Goal: Find specific page/section: Find specific page/section

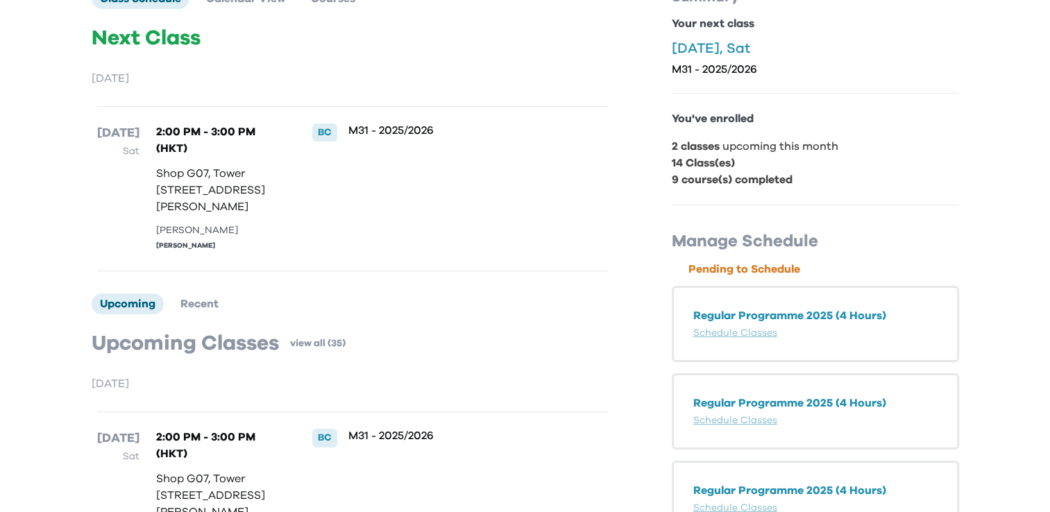
scroll to position [69, 0]
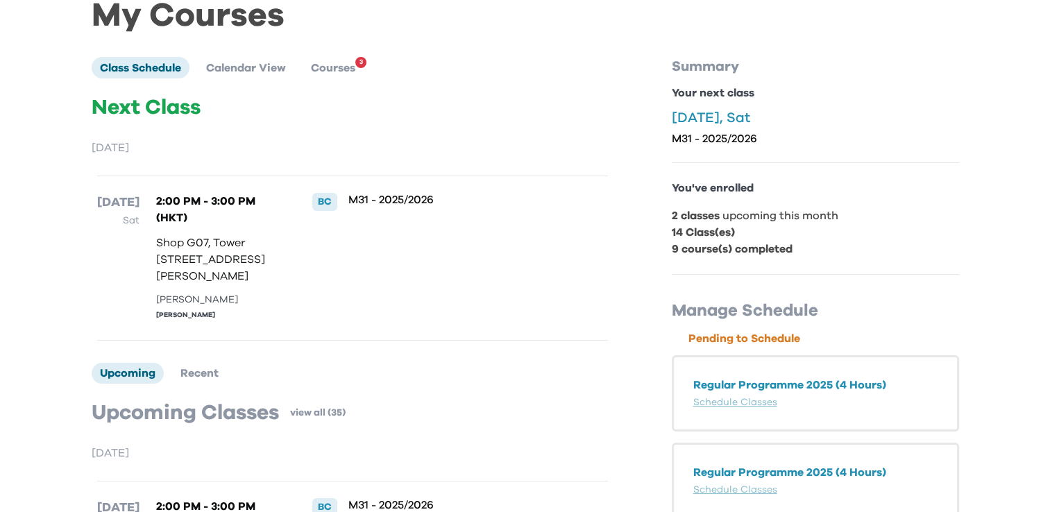
click at [229, 284] on p "Shop G07, Tower [STREET_ADDRESS][PERSON_NAME]" at bounding box center [220, 260] width 128 height 50
click at [231, 284] on p "Shop G07, Tower [STREET_ADDRESS][PERSON_NAME]" at bounding box center [220, 260] width 128 height 50
drag, startPoint x: 231, startPoint y: 286, endPoint x: 387, endPoint y: 289, distance: 156.2
click at [387, 289] on div "M31 - 2025/2026" at bounding box center [454, 258] width 213 height 130
click at [161, 115] on p "Next Class" at bounding box center [353, 107] width 522 height 25
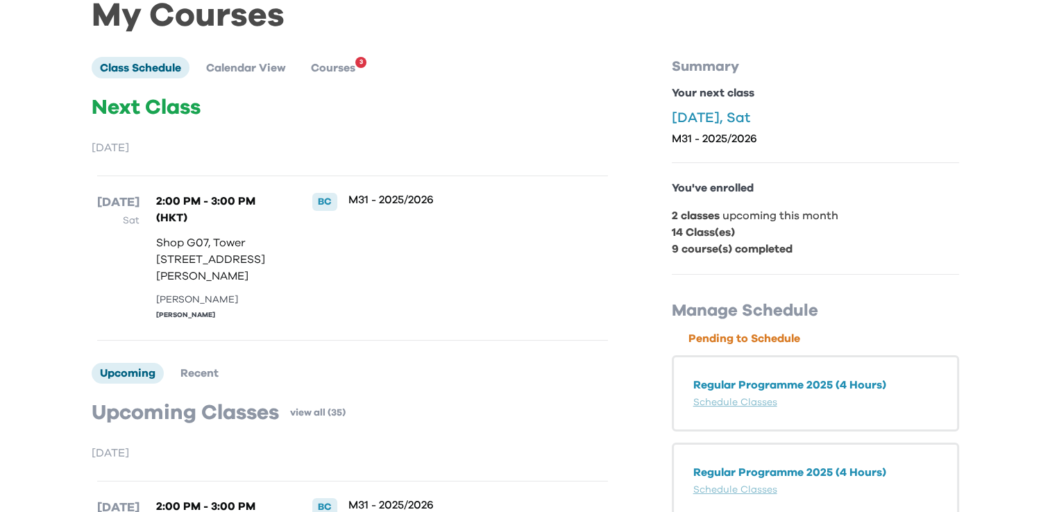
click at [295, 216] on div "BC" at bounding box center [316, 258] width 42 height 130
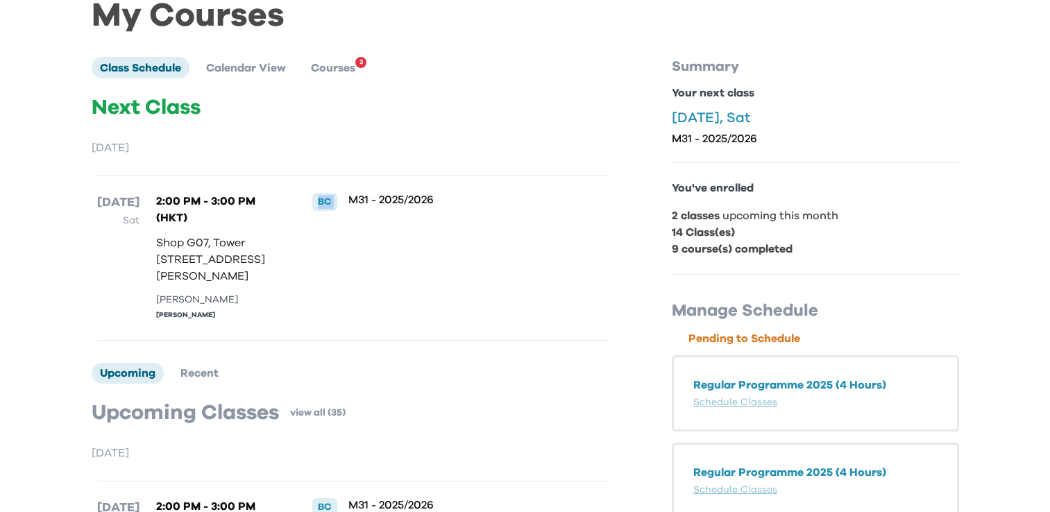
click at [295, 216] on div "BC" at bounding box center [316, 258] width 42 height 130
click at [296, 216] on div "BC" at bounding box center [316, 258] width 42 height 130
click at [297, 210] on div "BC" at bounding box center [316, 258] width 42 height 130
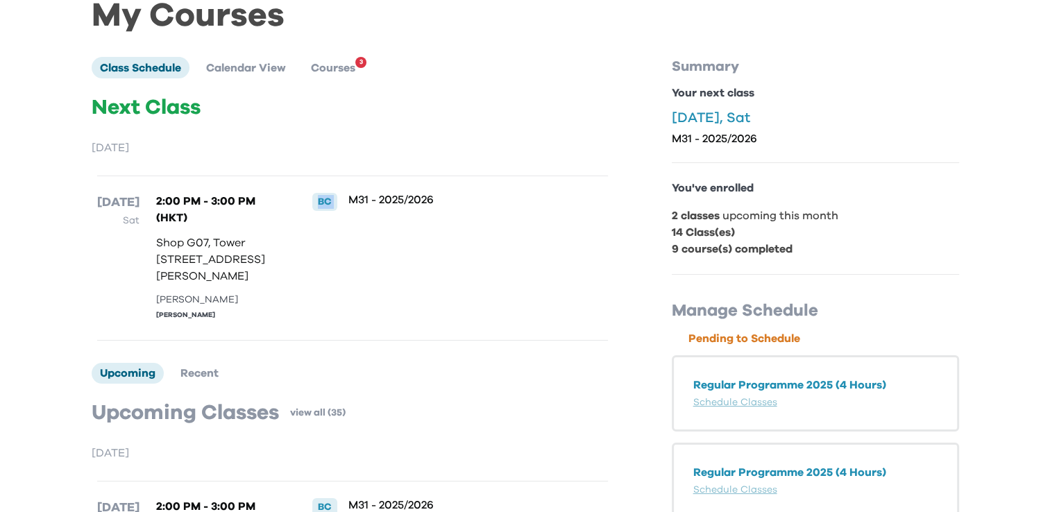
click at [297, 210] on div "BC" at bounding box center [316, 258] width 42 height 130
drag, startPoint x: 297, startPoint y: 210, endPoint x: 211, endPoint y: 76, distance: 159.2
click at [210, 76] on ul "Class Schedule Calendar View Courses 3" at bounding box center [232, 67] width 280 height 21
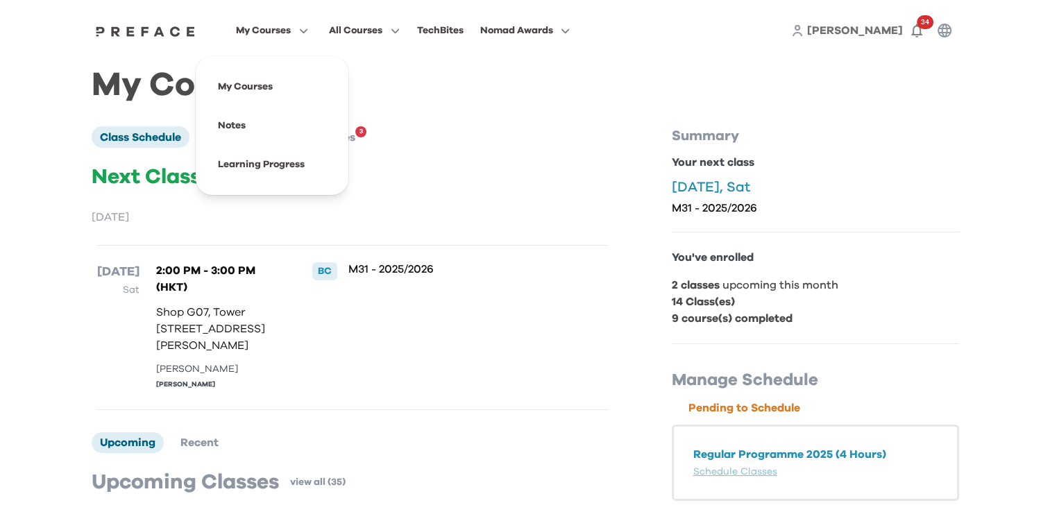
click at [259, 26] on span "My Courses" at bounding box center [263, 30] width 55 height 17
click at [271, 92] on span at bounding box center [272, 86] width 130 height 39
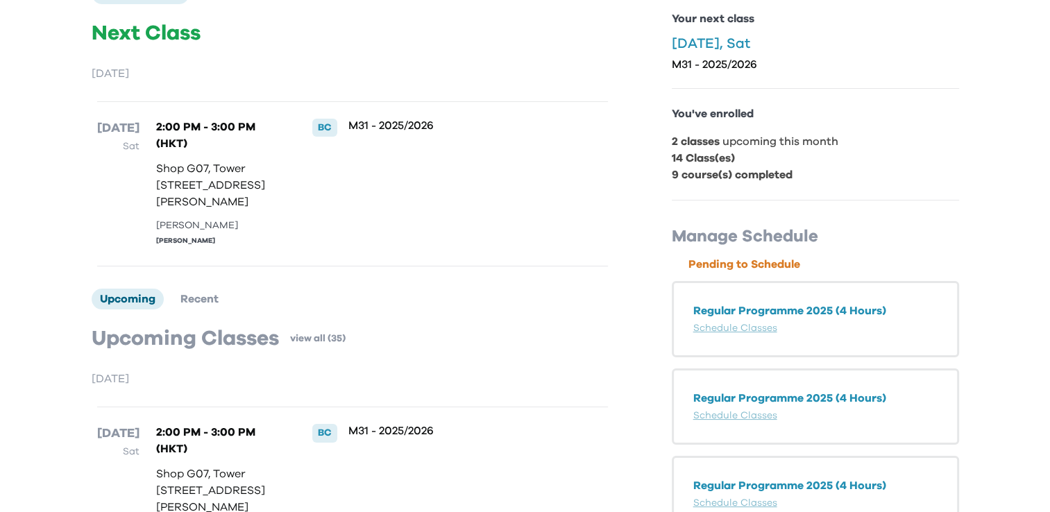
scroll to position [139, 0]
